Goal: Obtain resource: Download file/media

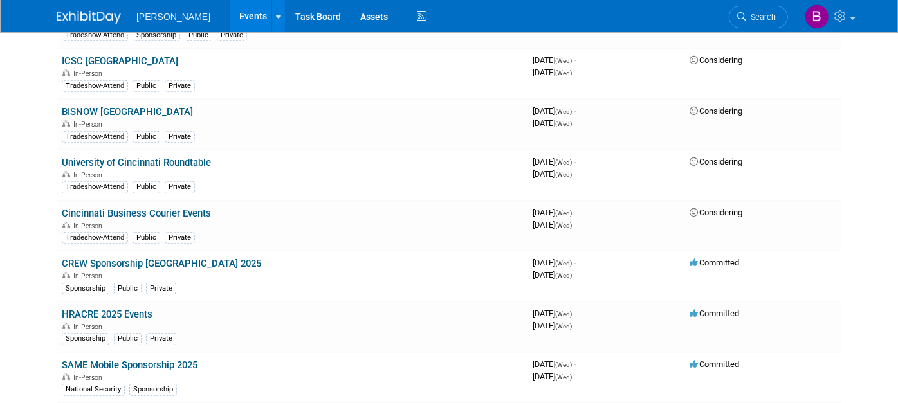
scroll to position [757, 0]
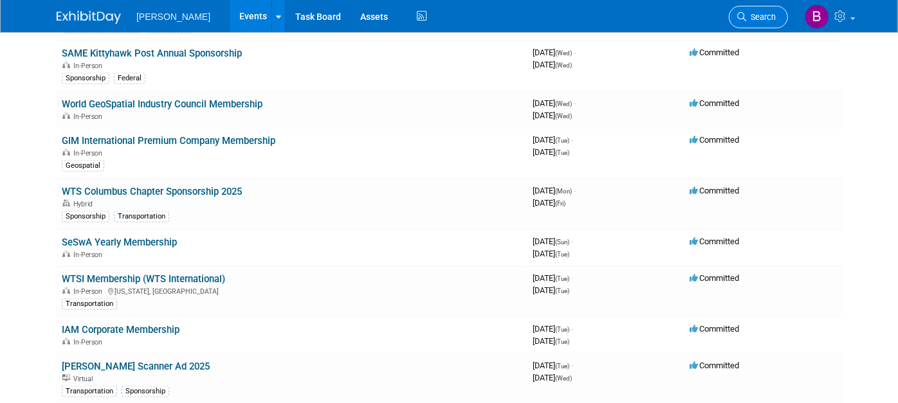
click at [777, 11] on link "Search" at bounding box center [757, 17] width 59 height 23
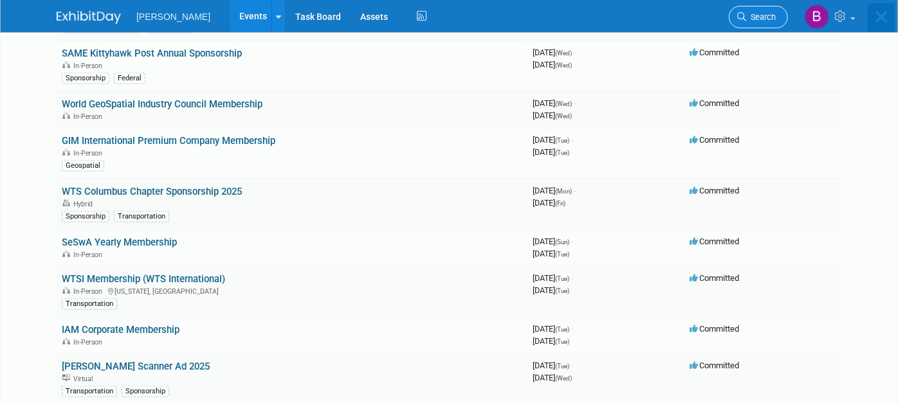
scroll to position [0, 0]
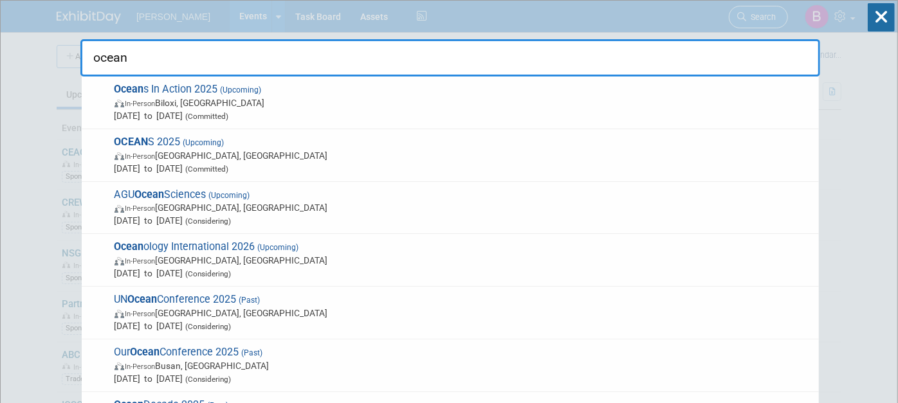
type input "oceans"
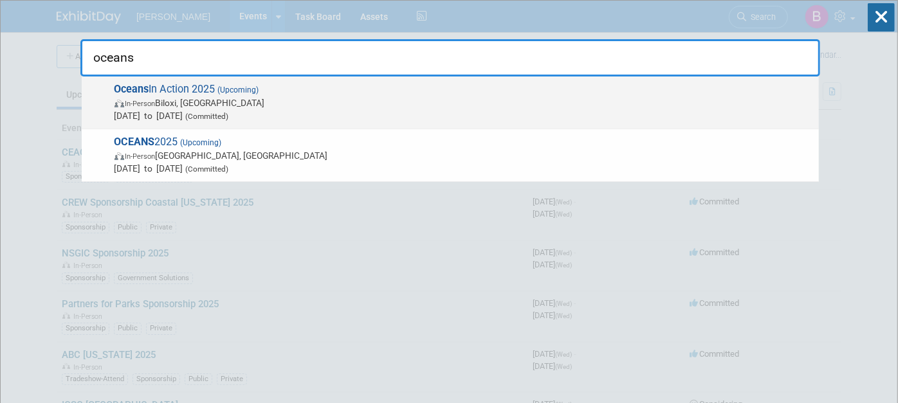
click at [670, 91] on span "Oceans In Action 2025 (Upcoming) In-Person Biloxi, [GEOGRAPHIC_DATA] [DATE] to …" at bounding box center [461, 102] width 701 height 39
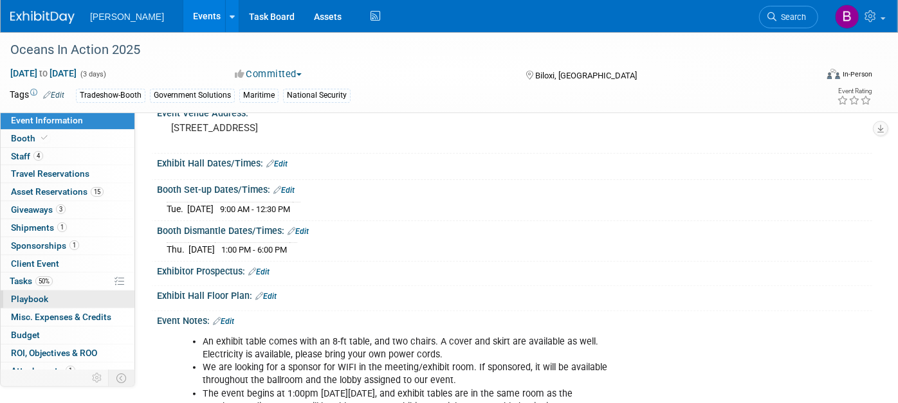
scroll to position [26, 0]
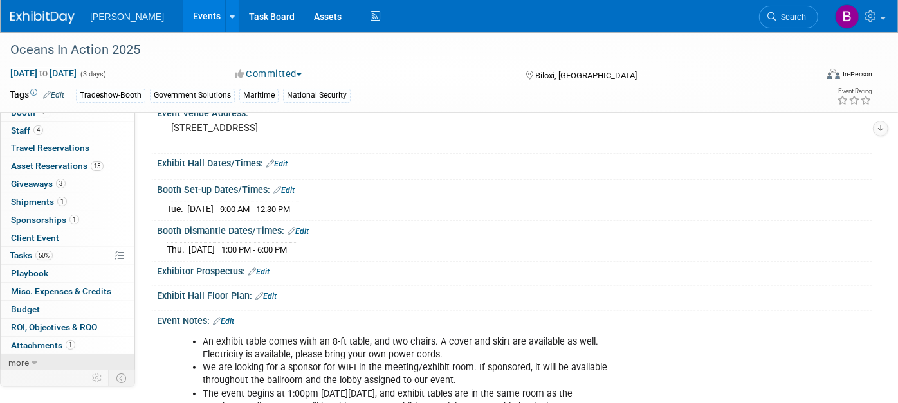
click at [44, 359] on link "more" at bounding box center [68, 362] width 134 height 17
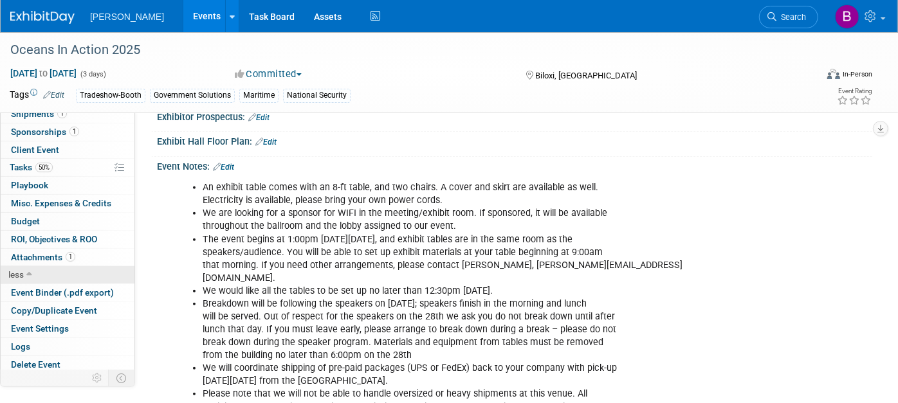
scroll to position [279, 0]
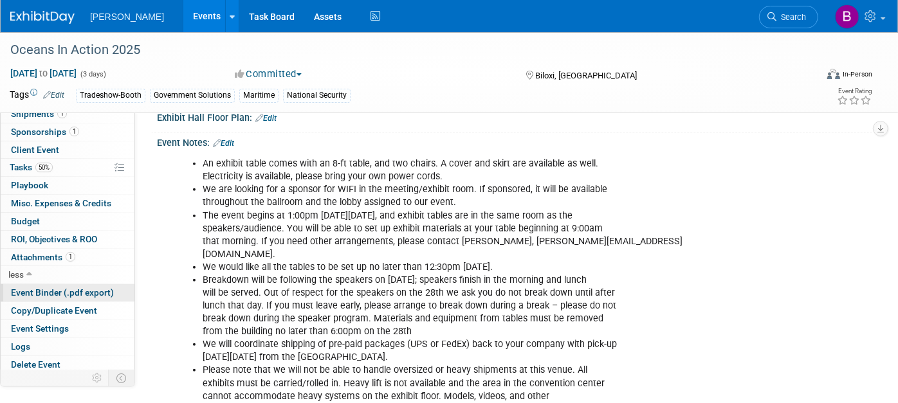
click at [44, 290] on span "Event Binder (.pdf export)" at bounding box center [62, 292] width 103 height 10
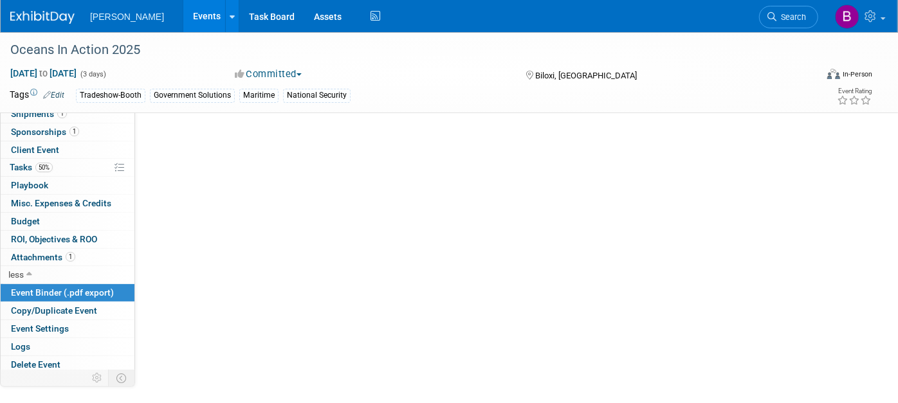
scroll to position [0, 0]
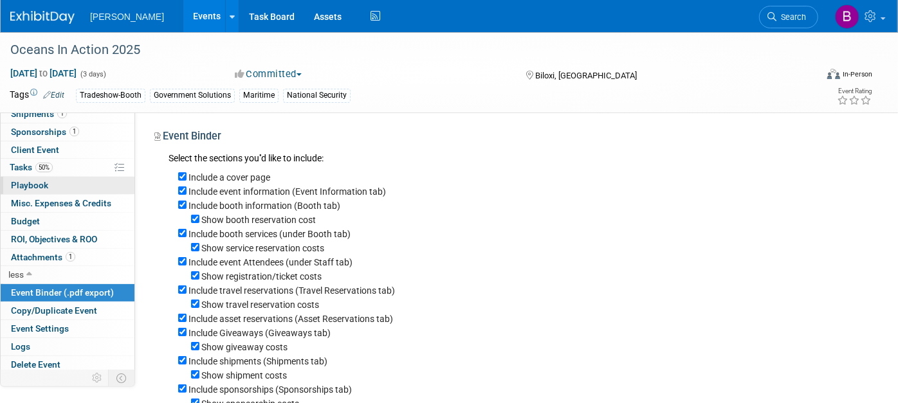
click at [55, 187] on link "0 Playbook 0" at bounding box center [68, 185] width 134 height 17
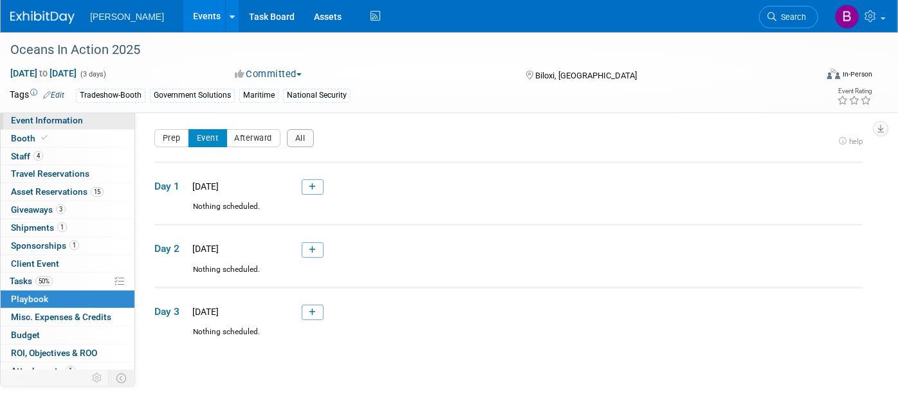
click at [48, 114] on link "Event Information" at bounding box center [68, 120] width 134 height 17
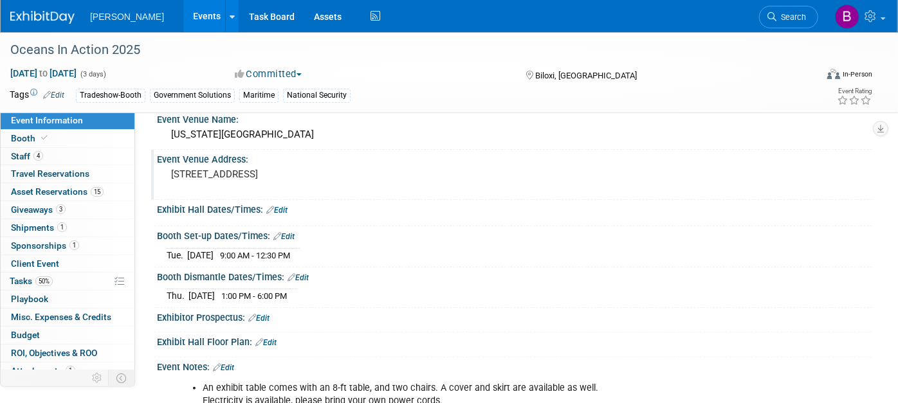
scroll to position [24, 0]
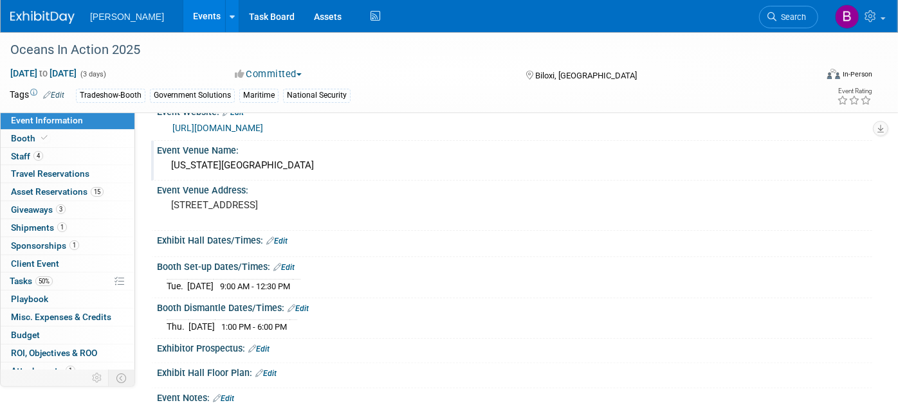
click at [239, 144] on div "Event Venue Name:" at bounding box center [514, 149] width 715 height 16
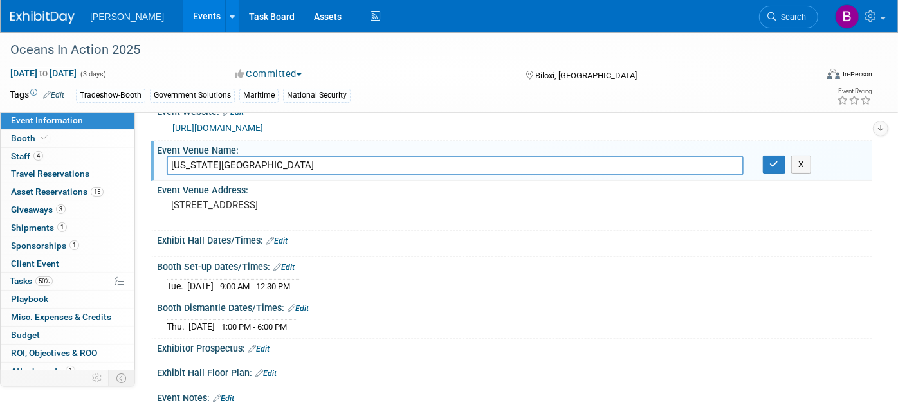
click at [240, 123] on link "https://www.mtsociety.org/oceans-in-action" at bounding box center [217, 128] width 91 height 10
click at [81, 233] on link "1 Shipments 1" at bounding box center [68, 227] width 134 height 17
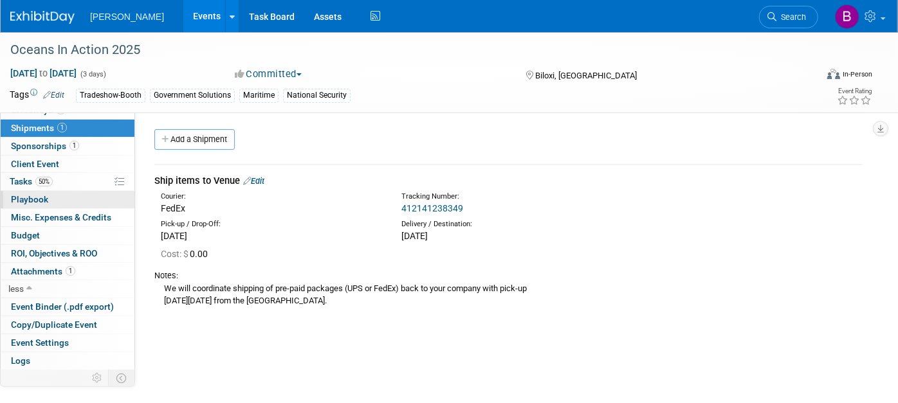
scroll to position [107, 0]
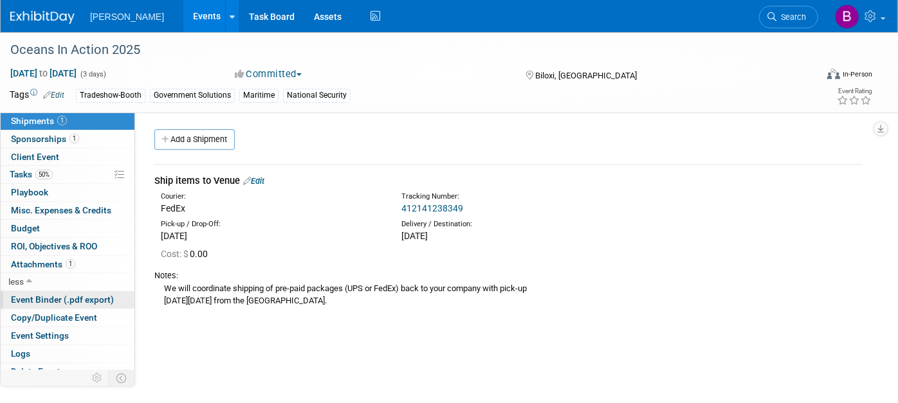
click at [62, 299] on span "Event Binder (.pdf export)" at bounding box center [62, 299] width 103 height 10
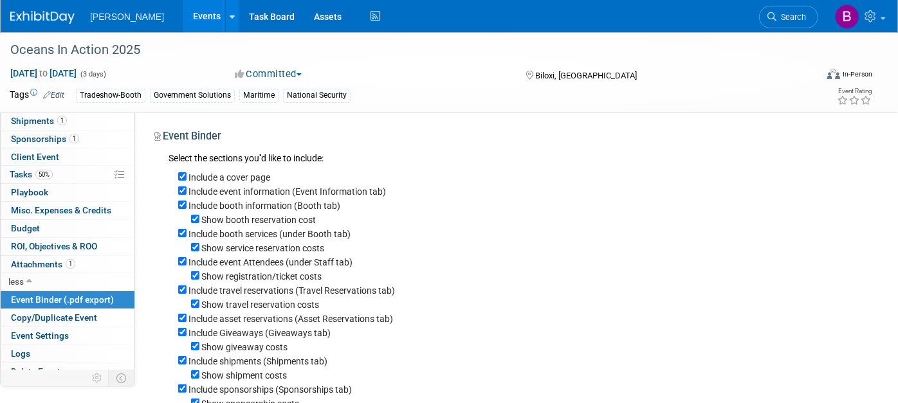
click at [249, 222] on label "Show booth reservation cost" at bounding box center [258, 220] width 114 height 10
click at [199, 222] on input "Show booth reservation cost" at bounding box center [195, 219] width 8 height 8
checkbox input "false"
click at [251, 249] on label "Show service reservation costs" at bounding box center [262, 248] width 123 height 10
click at [199, 249] on input "Show service reservation costs" at bounding box center [195, 247] width 8 height 8
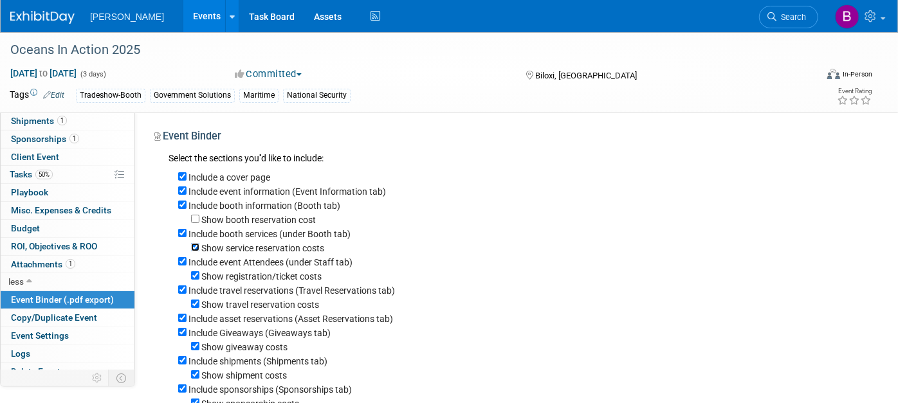
checkbox input "false"
click at [255, 276] on label "Show registration/ticket costs" at bounding box center [261, 276] width 120 height 10
click at [199, 276] on input "Show registration/ticket costs" at bounding box center [195, 275] width 8 height 8
checkbox input "false"
click at [257, 291] on label "Include travel reservations (Travel Reservations tab)" at bounding box center [291, 290] width 206 height 10
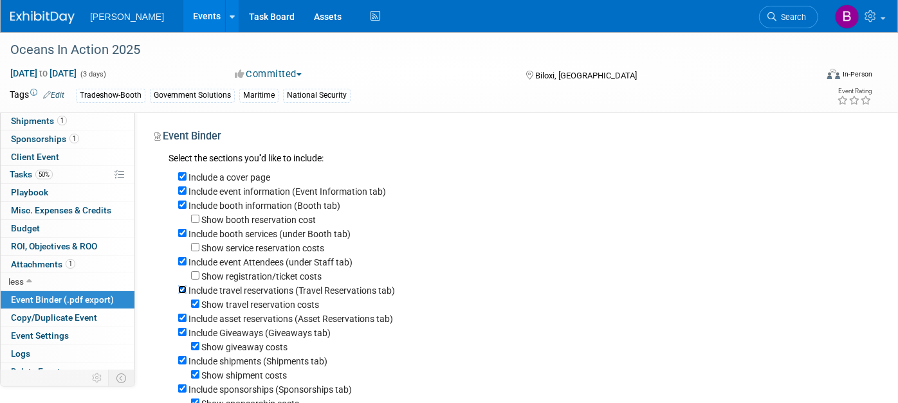
click at [186, 291] on input "Include travel reservations (Travel Reservations tab)" at bounding box center [182, 289] width 8 height 8
checkbox input "false"
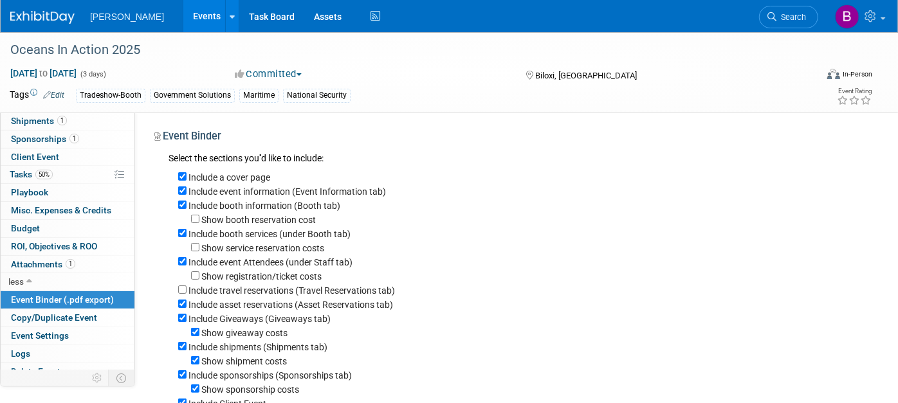
click at [255, 330] on label "Show giveaway costs" at bounding box center [244, 333] width 86 height 10
click at [199, 330] on input "Show giveaway costs" at bounding box center [195, 332] width 8 height 8
checkbox input "false"
click at [249, 363] on label "Show shipment costs" at bounding box center [244, 361] width 86 height 10
click at [199, 363] on input "Show shipment costs" at bounding box center [195, 360] width 8 height 8
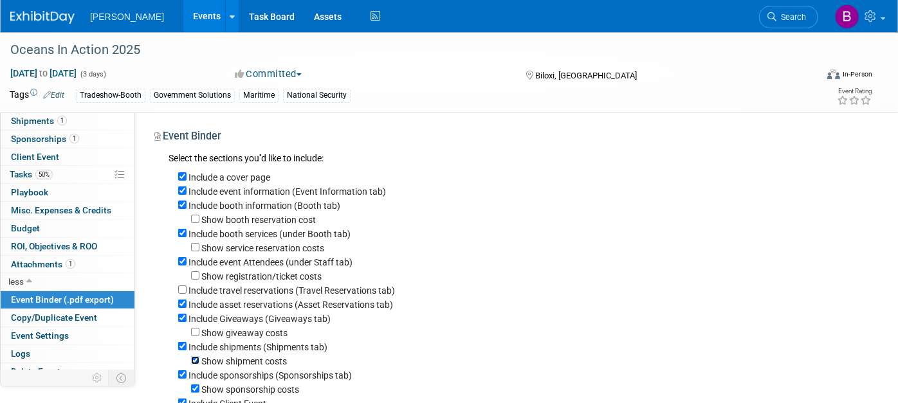
checkbox input "false"
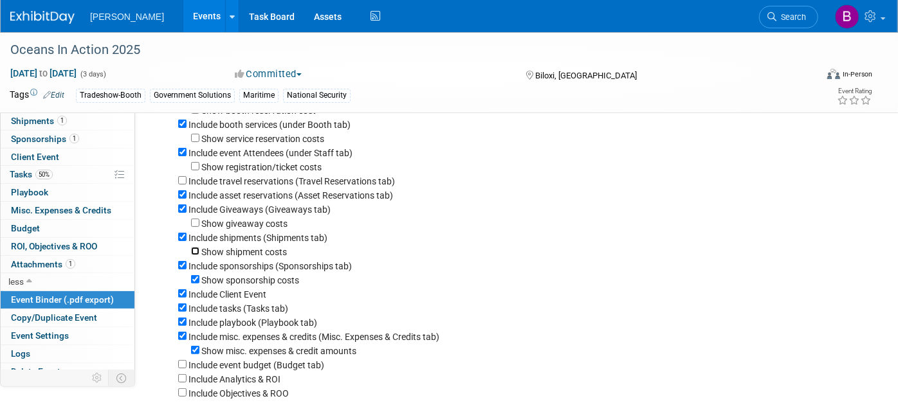
scroll to position [152, 0]
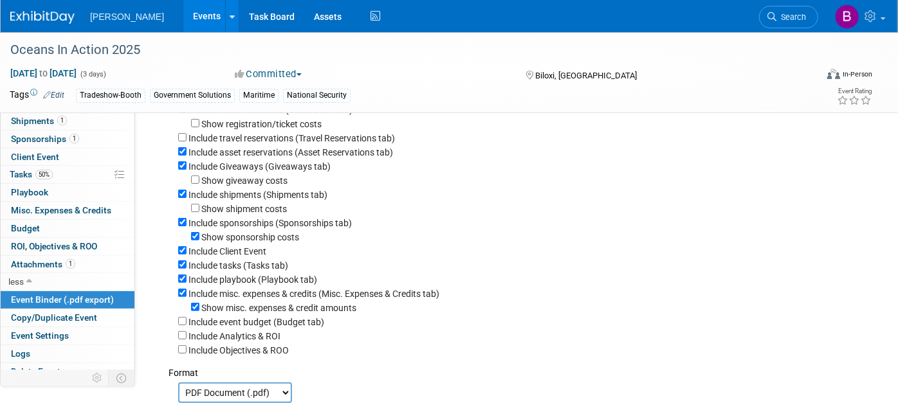
click at [282, 242] on label "Show sponsorship costs" at bounding box center [250, 237] width 98 height 10
click at [199, 240] on input "Show sponsorship costs" at bounding box center [195, 236] width 8 height 8
checkbox input "false"
click at [245, 249] on label "Include Client Event" at bounding box center [227, 251] width 78 height 10
click at [186, 249] on input "Include Client Event" at bounding box center [182, 250] width 8 height 8
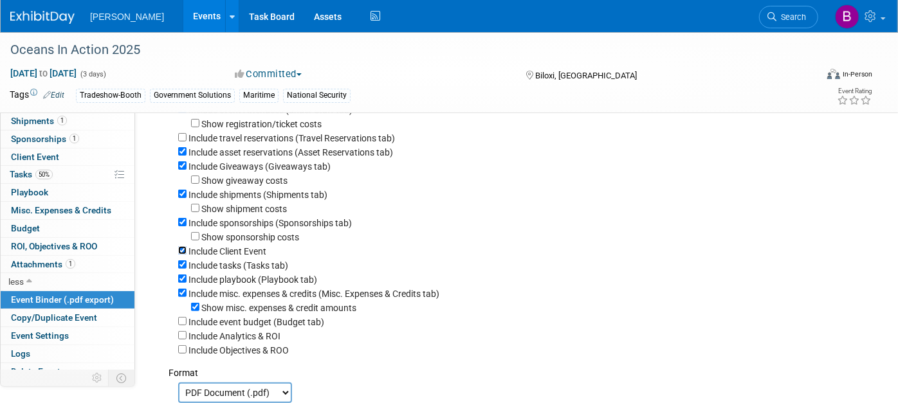
checkbox input "false"
click at [258, 266] on label "Include tasks (Tasks tab)" at bounding box center [238, 265] width 100 height 10
click at [186, 266] on input "Include tasks (Tasks tab)" at bounding box center [182, 264] width 8 height 8
checkbox input "false"
click at [271, 283] on label "Include playbook (Playbook tab)" at bounding box center [252, 280] width 129 height 10
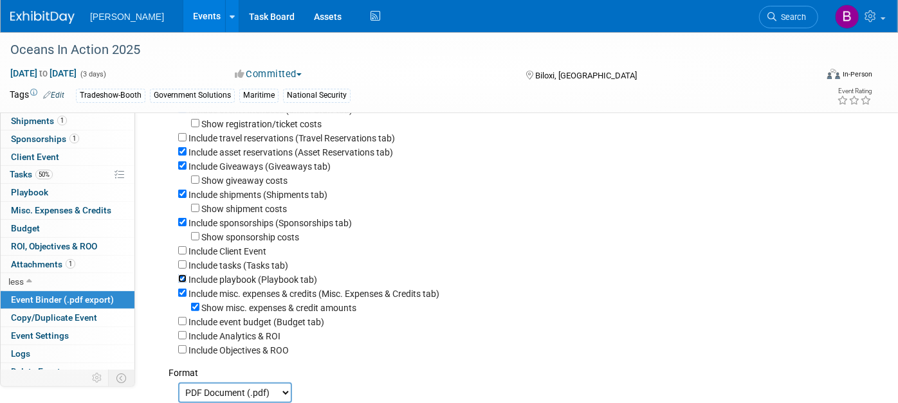
click at [186, 283] on input "Include playbook (Playbook tab)" at bounding box center [182, 279] width 8 height 8
checkbox input "false"
click at [272, 297] on label "Include misc. expenses & credits (Misc. Expenses & Credits tab)" at bounding box center [313, 294] width 251 height 10
click at [186, 297] on input "Include misc. expenses & credits (Misc. Expenses & Credits tab)" at bounding box center [182, 293] width 8 height 8
checkbox input "false"
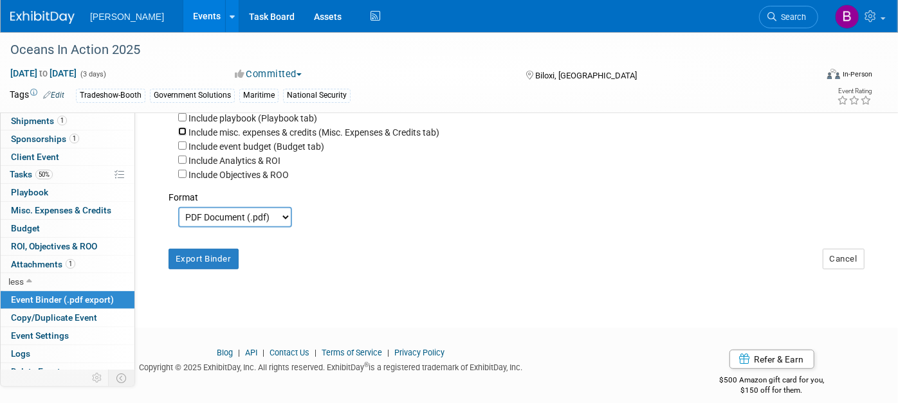
scroll to position [316, 0]
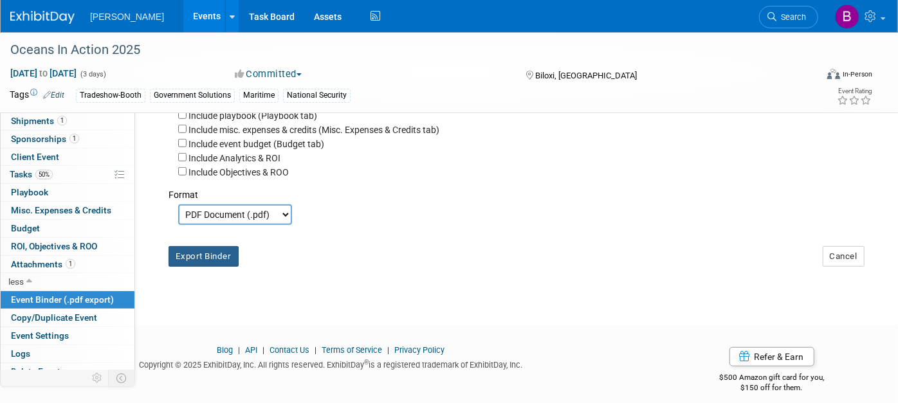
click at [234, 267] on button "Export Binder" at bounding box center [203, 256] width 70 height 21
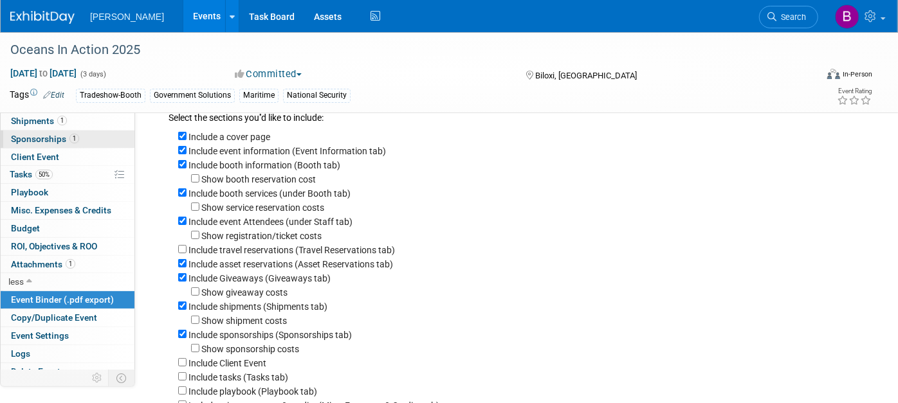
scroll to position [0, 0]
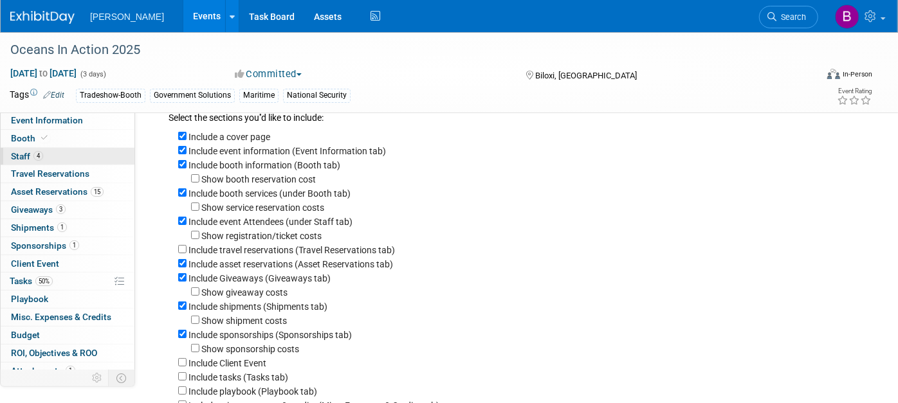
click at [73, 156] on link "4 Staff 4" at bounding box center [68, 156] width 134 height 17
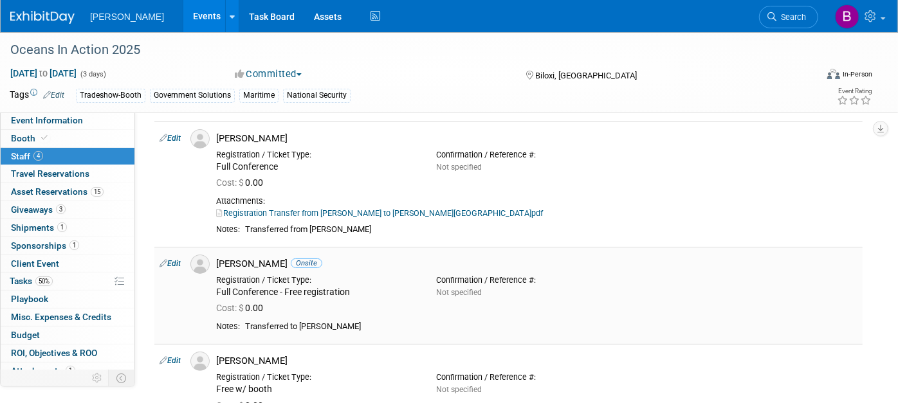
scroll to position [39, 0]
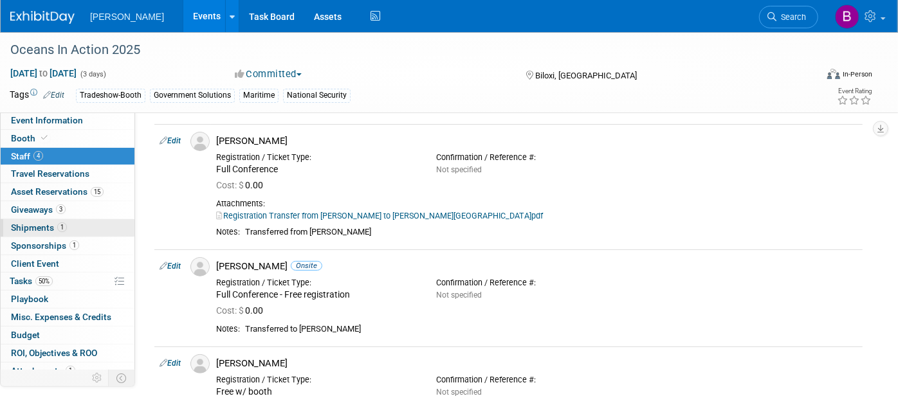
click at [60, 222] on span "Shipments 1" at bounding box center [39, 227] width 56 height 10
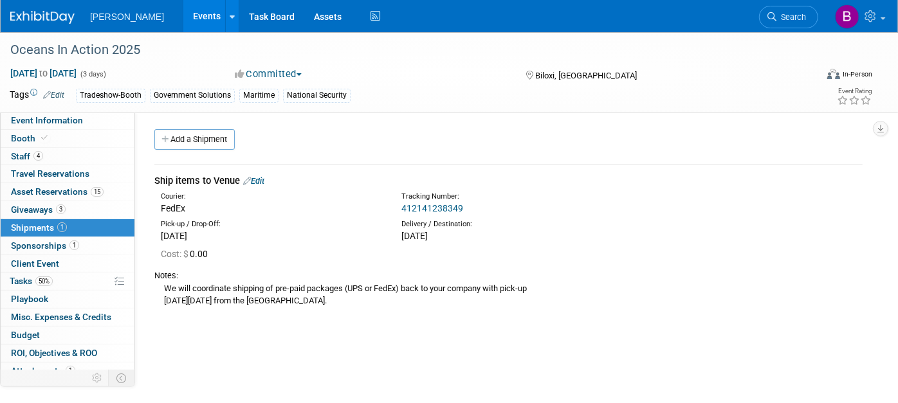
click at [429, 209] on link "412141238349" at bounding box center [432, 208] width 62 height 10
